Goal: Subscribe to service/newsletter

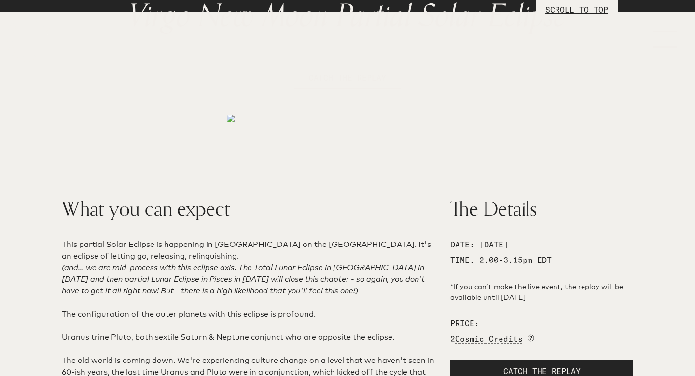
scroll to position [151, 0]
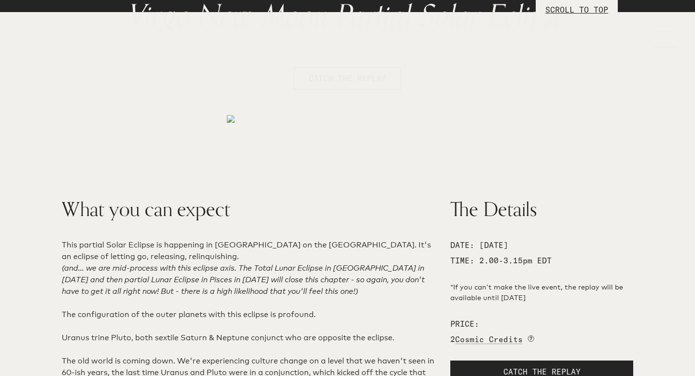
click at [352, 78] on span "CATCH THE REPLAY" at bounding box center [347, 78] width 77 height 12
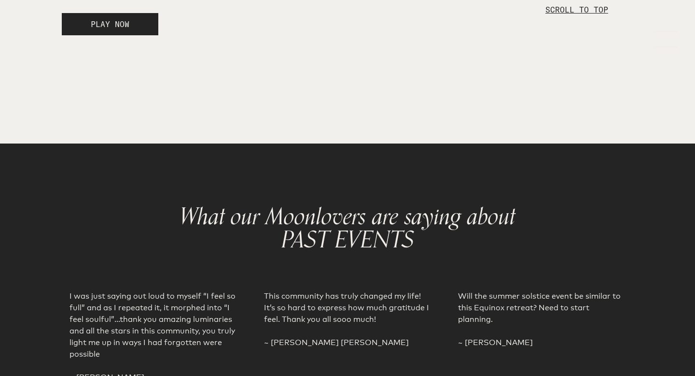
scroll to position [1700, 0]
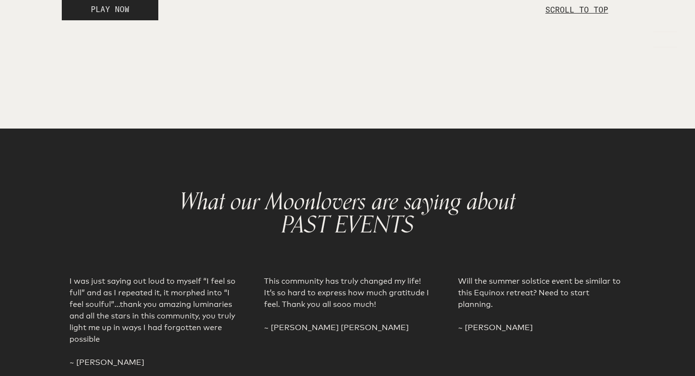
click at [117, 14] on span "PLAY NOW" at bounding box center [110, 9] width 39 height 10
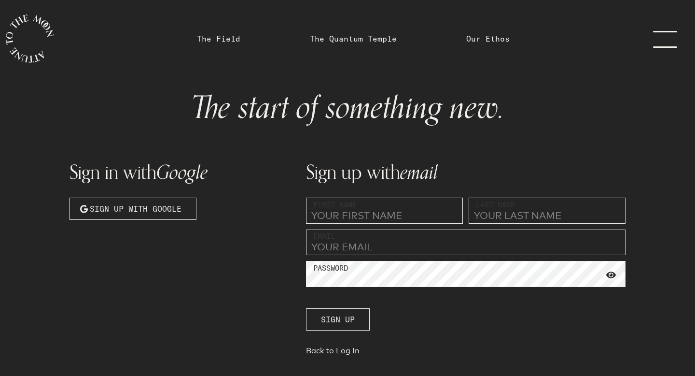
click at [330, 212] on input "text" at bounding box center [384, 210] width 157 height 26
type input "[PERSON_NAME]"
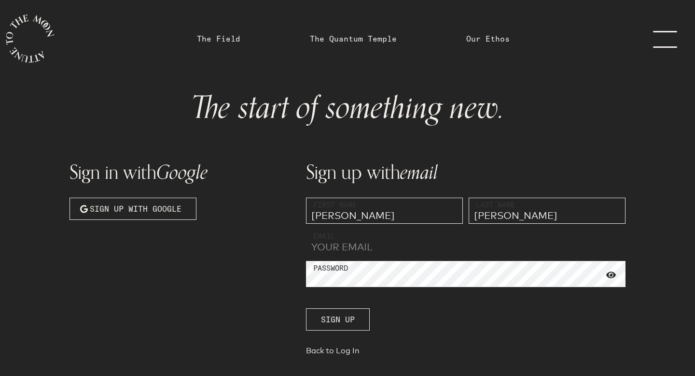
type input "[EMAIL_ADDRESS][DOMAIN_NAME]"
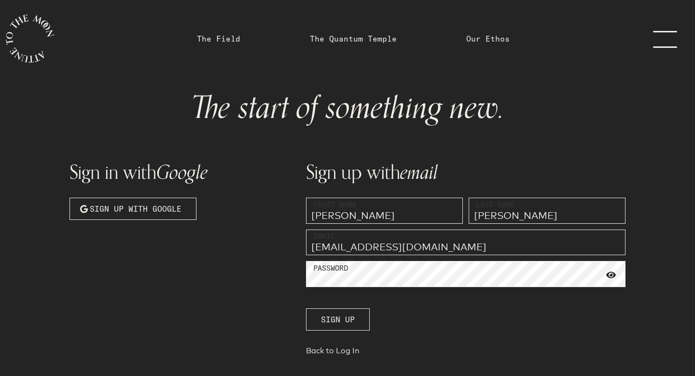
click at [612, 276] on span at bounding box center [611, 274] width 10 height 9
click at [334, 323] on span "Sign up" at bounding box center [338, 319] width 34 height 12
click at [145, 208] on span "Sign up with Google" at bounding box center [136, 209] width 92 height 12
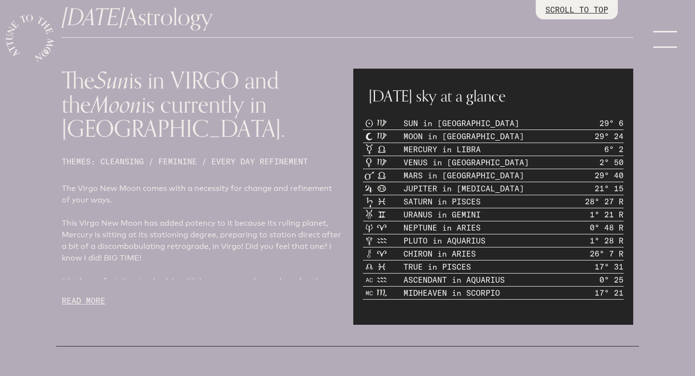
scroll to position [385, 0]
